Goal: Contribute content

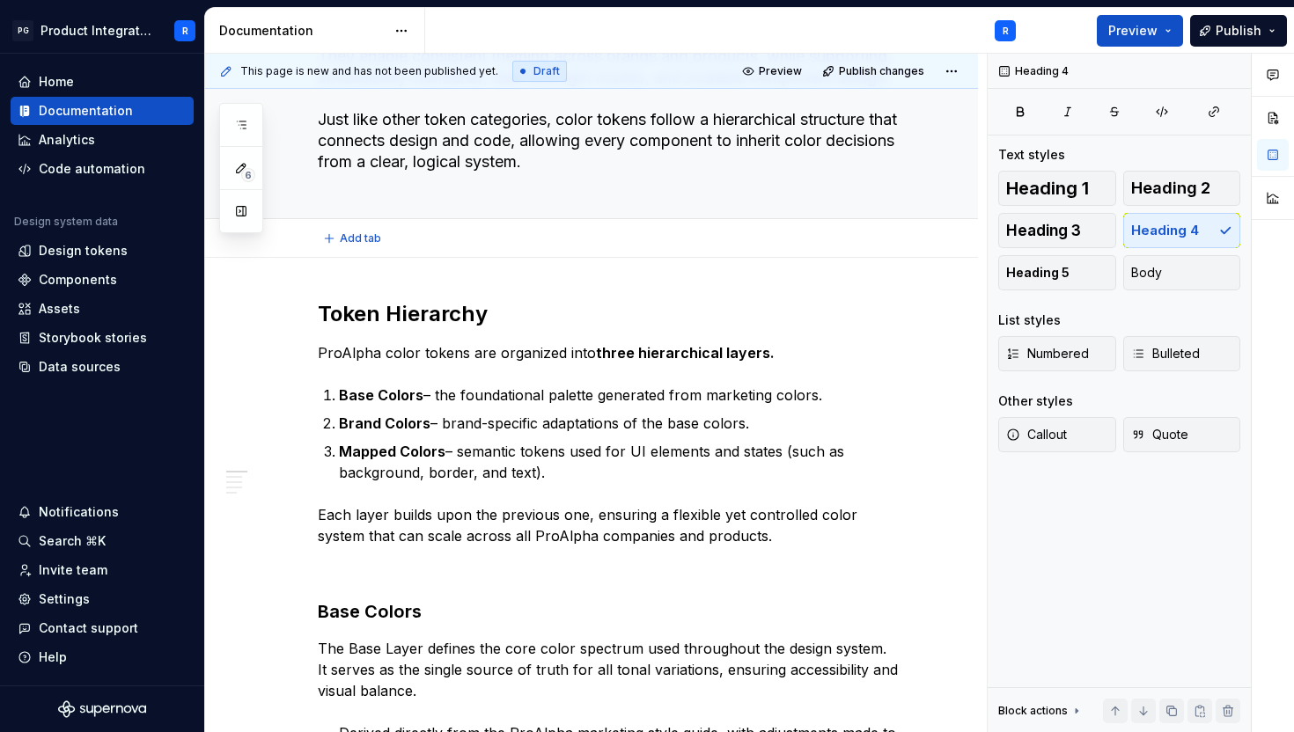
type textarea "*"
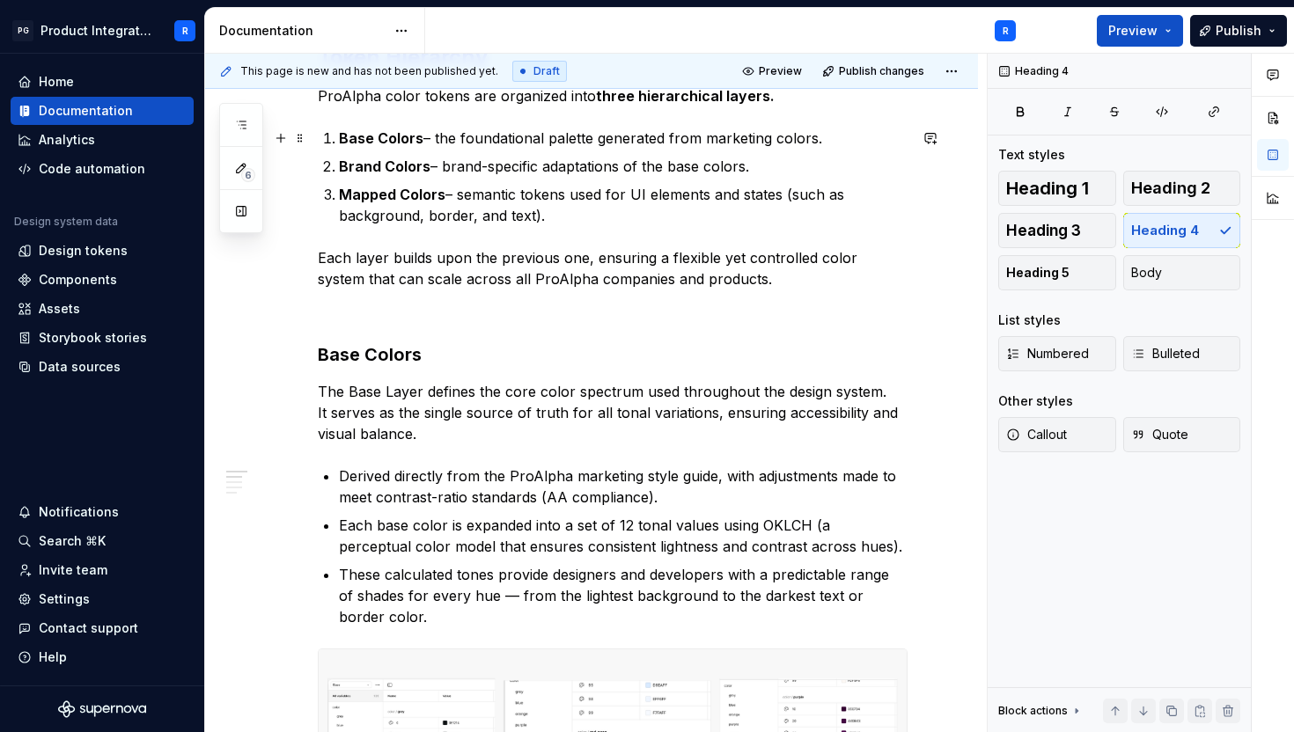
scroll to position [489, 0]
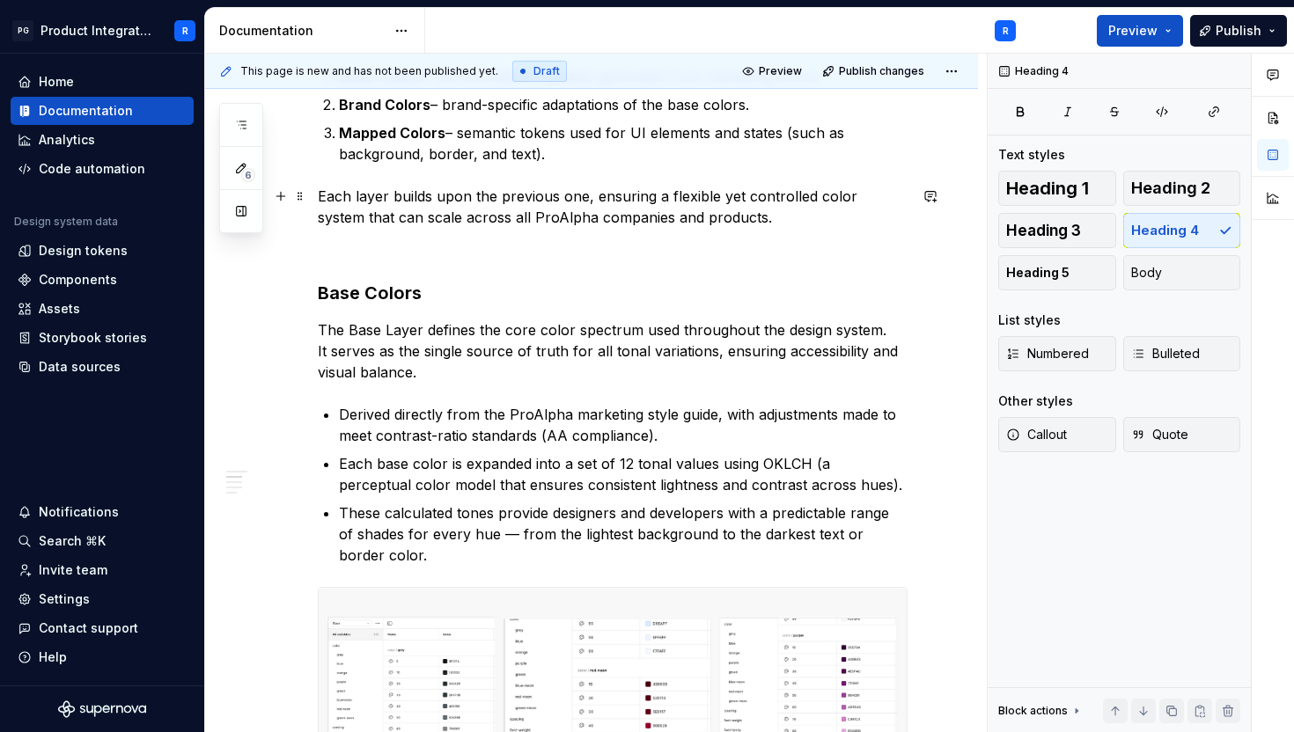
click at [776, 219] on p "Each layer builds upon the previous one, ensuring a flexible yet controlled col…" at bounding box center [613, 207] width 590 height 42
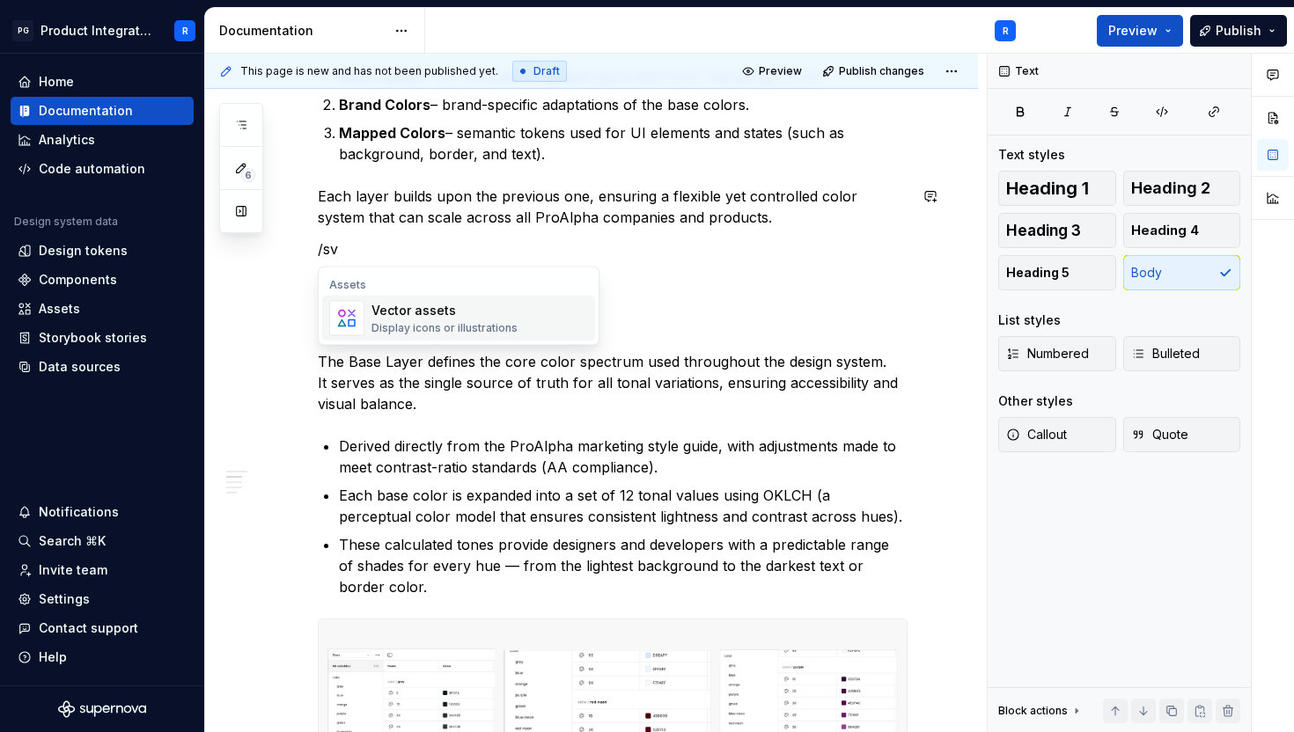
click at [438, 324] on div "Display icons or illustrations" at bounding box center [445, 328] width 146 height 14
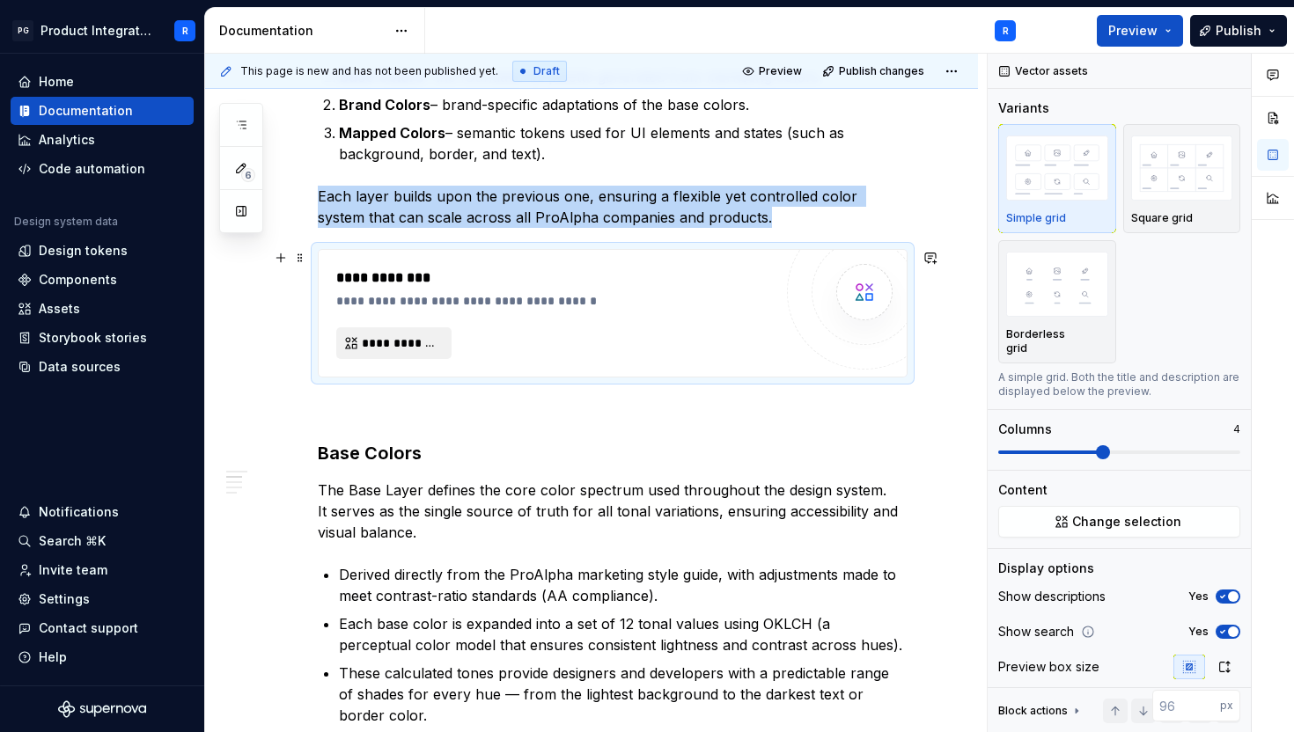
click at [402, 353] on button "**********" at bounding box center [393, 343] width 115 height 32
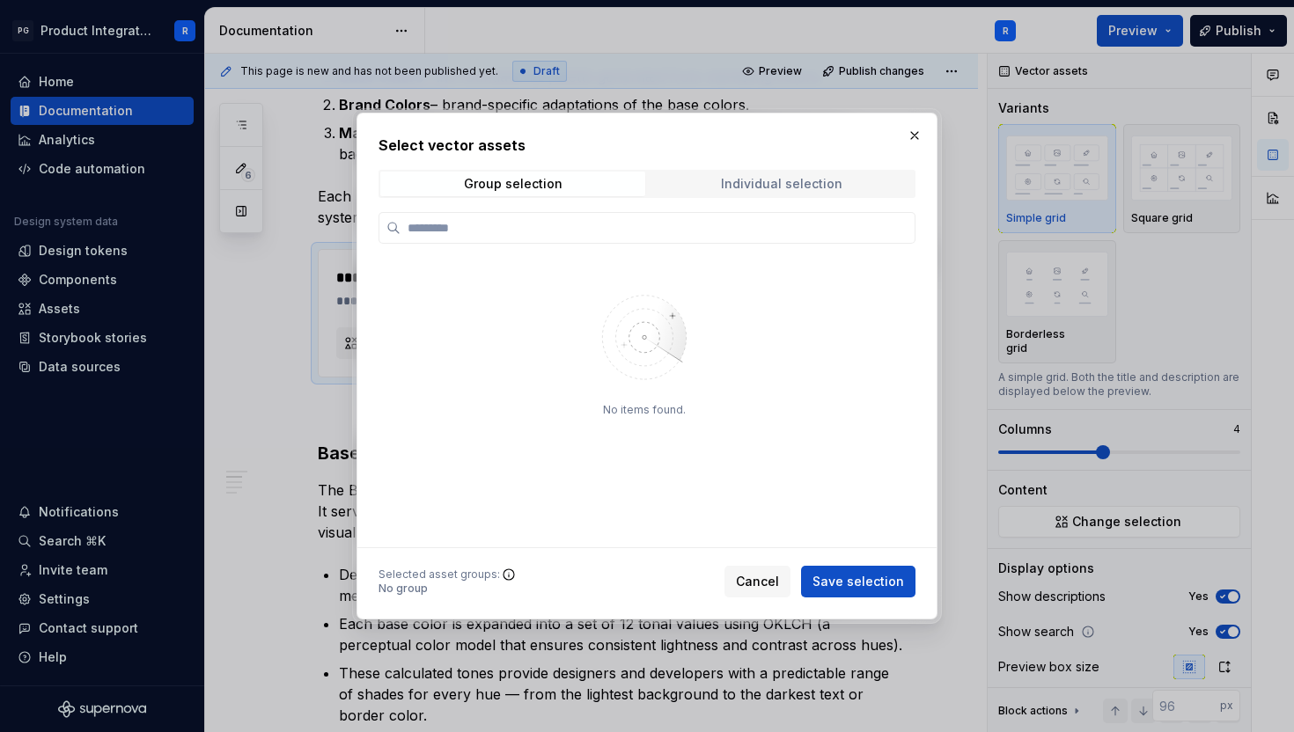
click at [794, 175] on span "Individual selection" at bounding box center [781, 184] width 265 height 25
click at [916, 140] on button "button" at bounding box center [914, 135] width 25 height 25
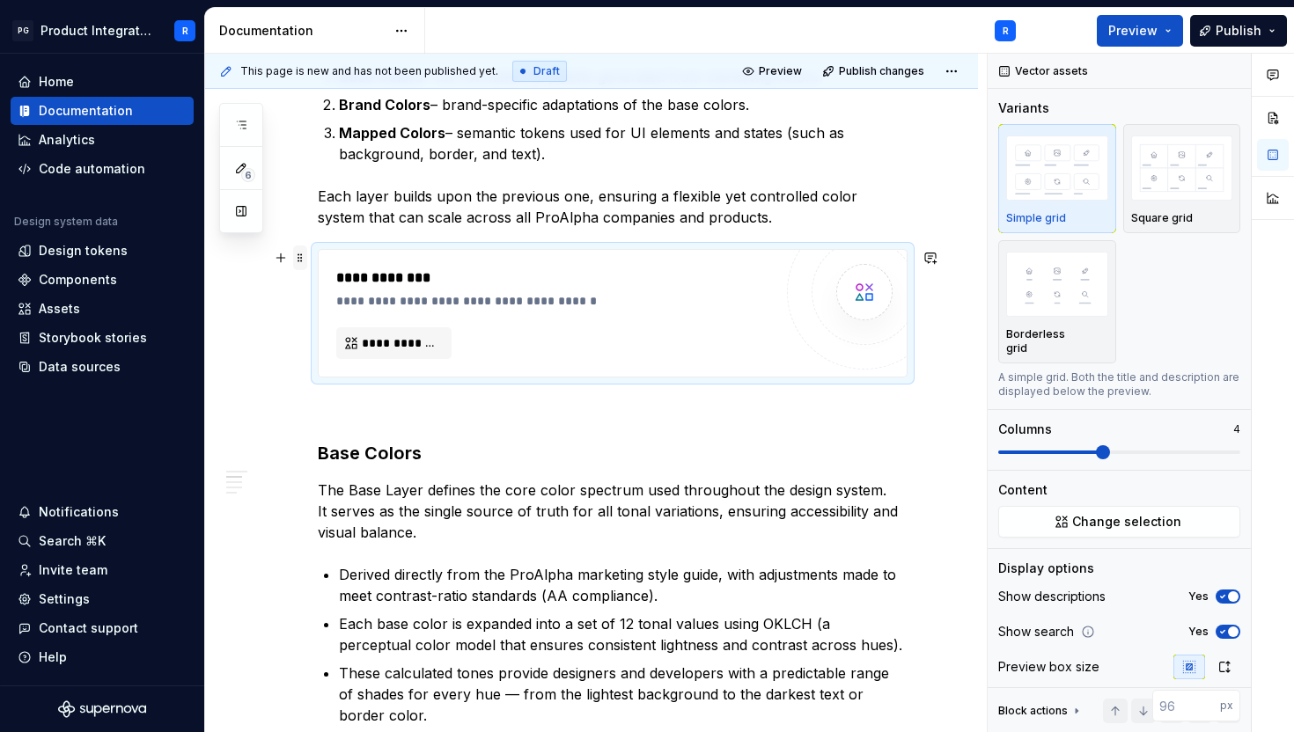
click at [298, 255] on span at bounding box center [300, 258] width 14 height 25
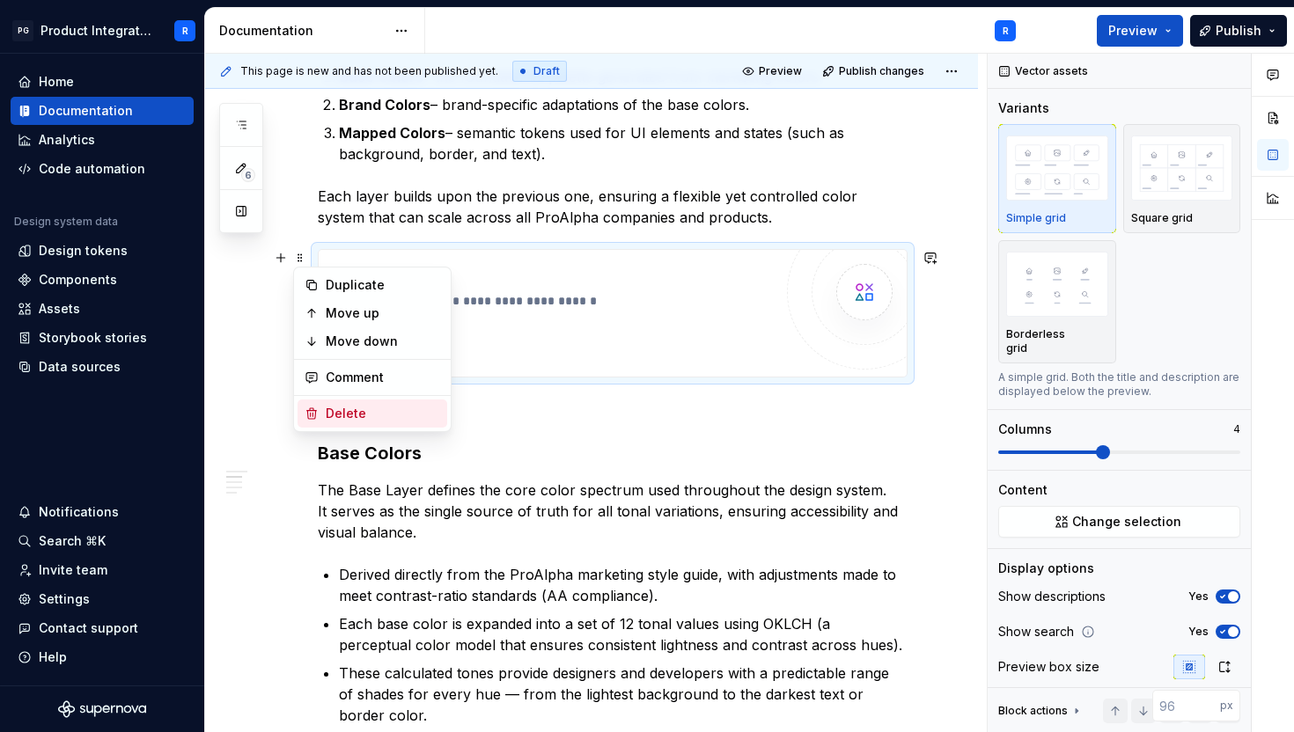
click at [357, 423] on div "Delete" at bounding box center [373, 414] width 150 height 28
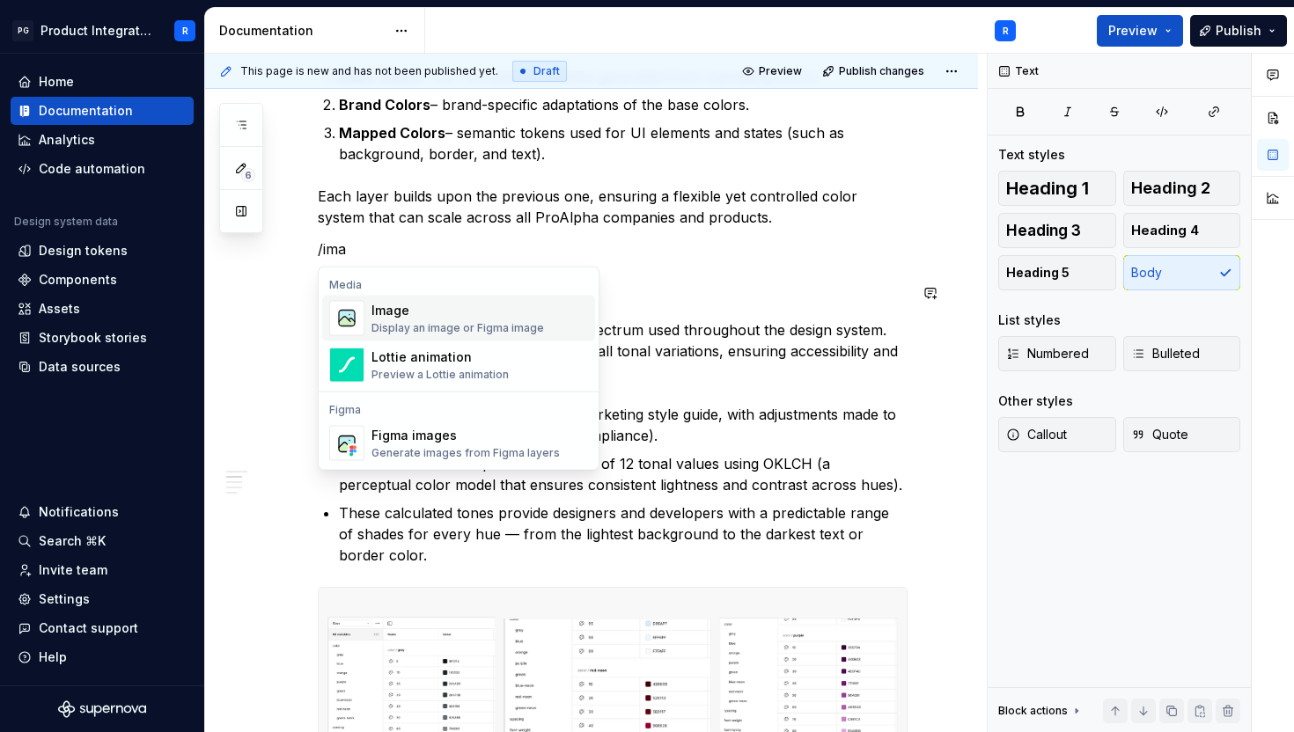
click at [373, 317] on div "Image" at bounding box center [458, 311] width 173 height 18
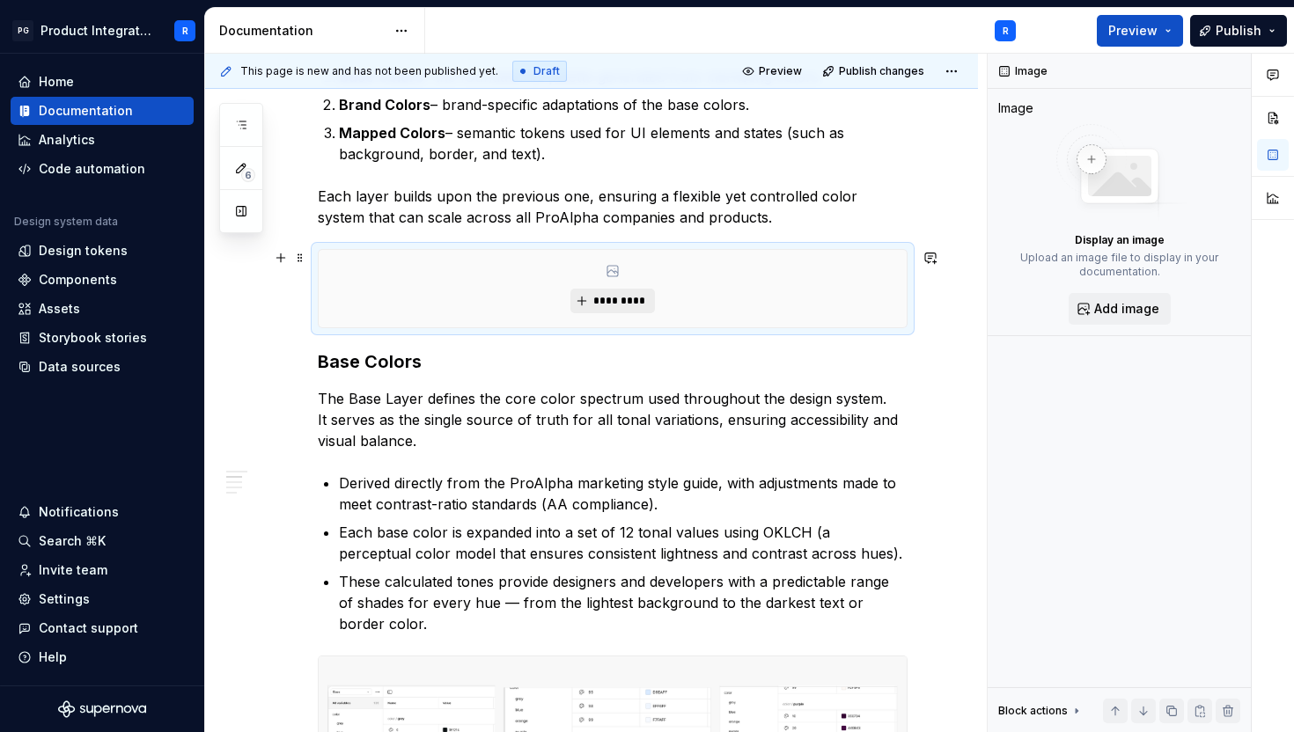
click at [613, 292] on button "*********" at bounding box center [612, 301] width 84 height 25
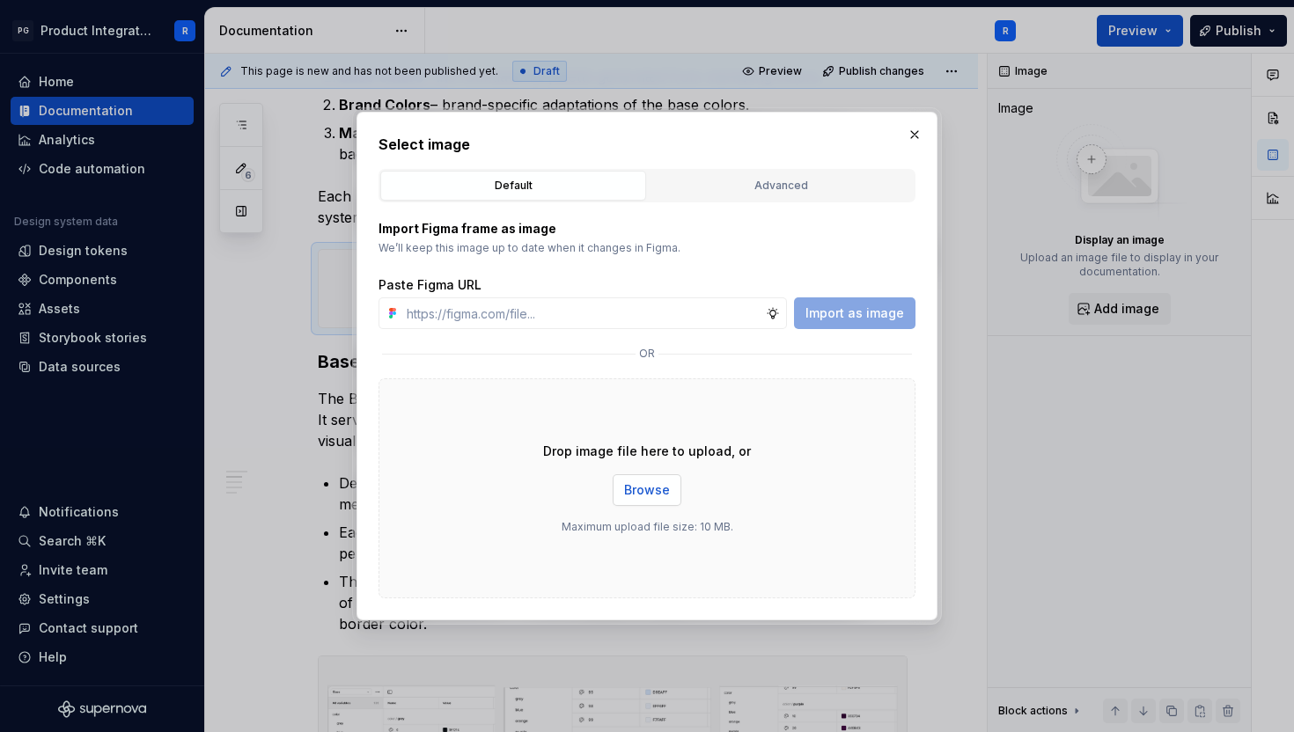
click at [656, 494] on span "Browse" at bounding box center [647, 491] width 46 height 18
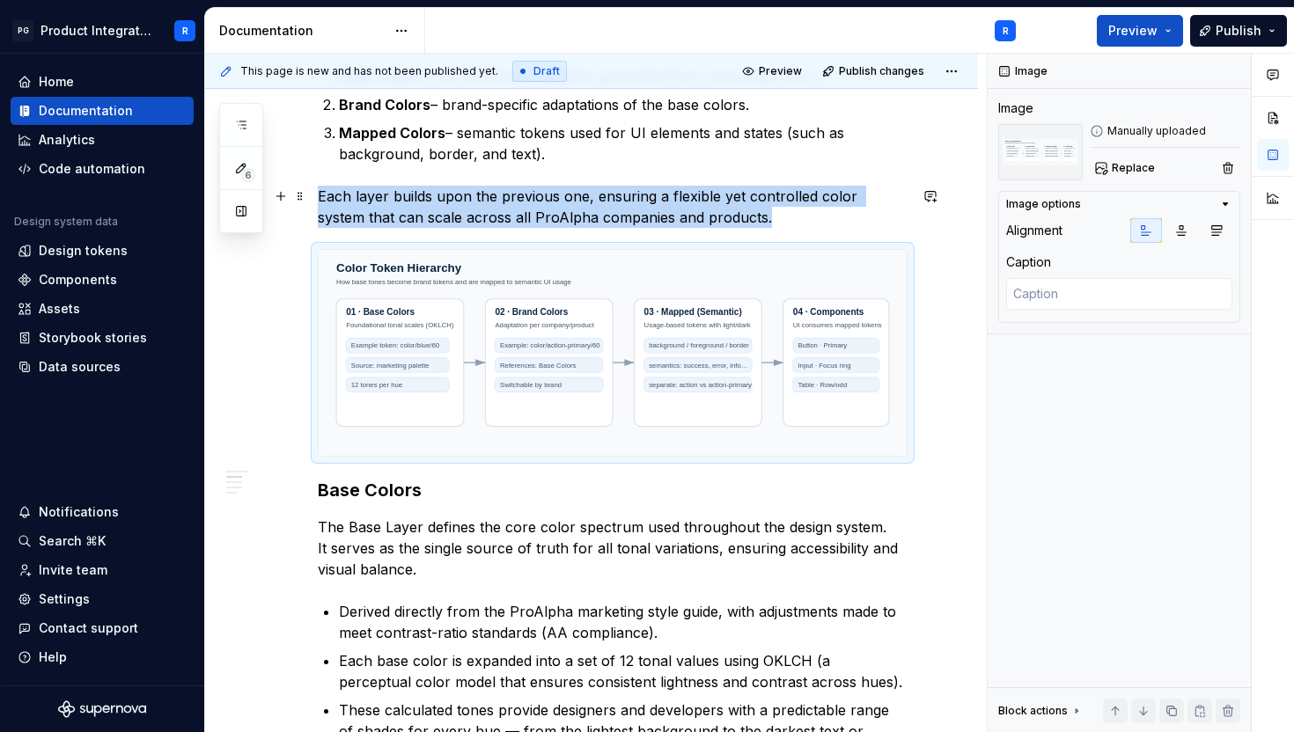
click at [805, 209] on p "Each layer builds upon the previous one, ensuring a flexible yet controlled col…" at bounding box center [613, 207] width 590 height 42
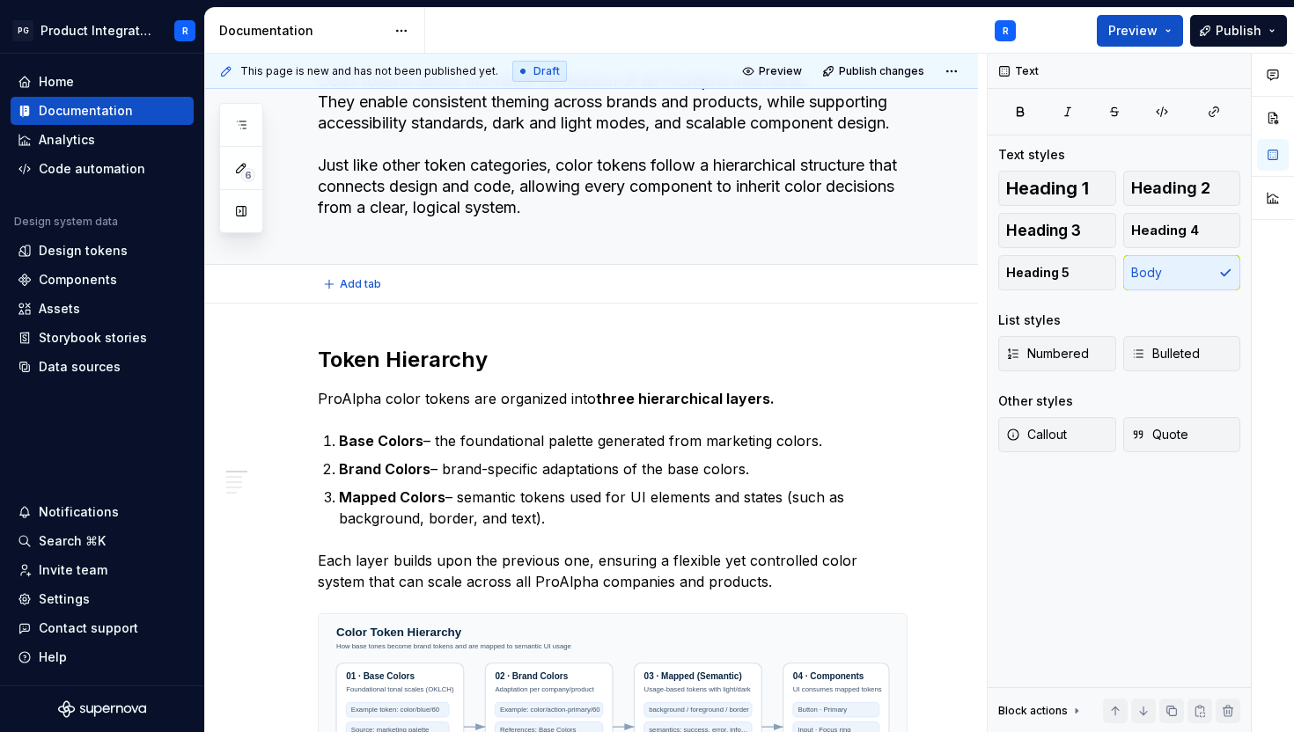
scroll to position [122, 0]
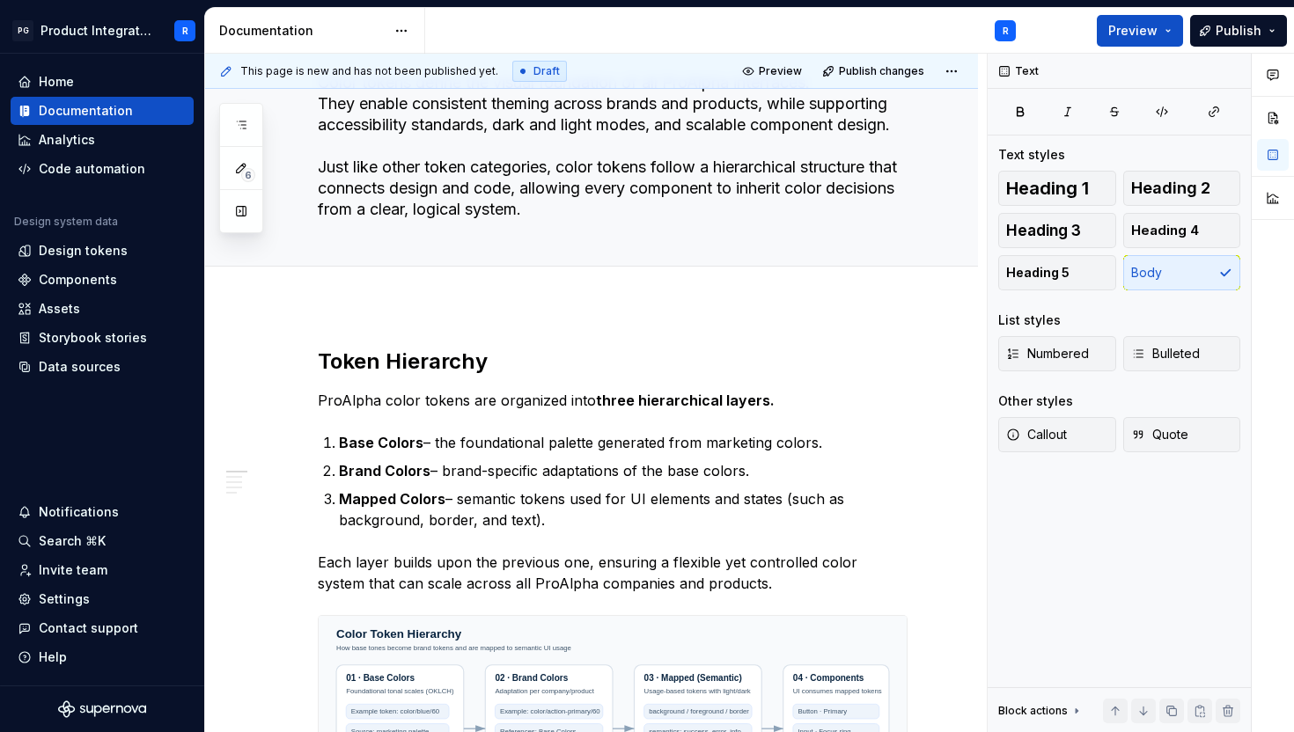
type textarea "*"
